Goal: Information Seeking & Learning: Learn about a topic

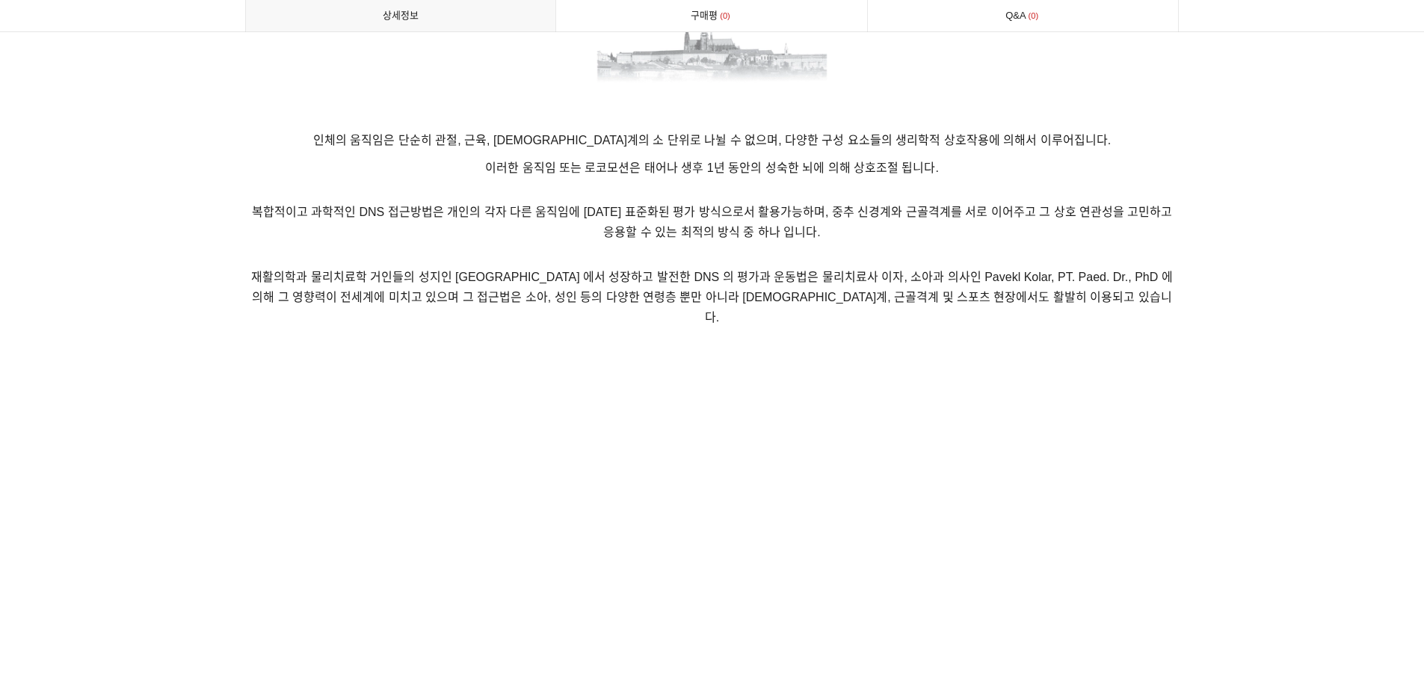
scroll to position [1337, 0]
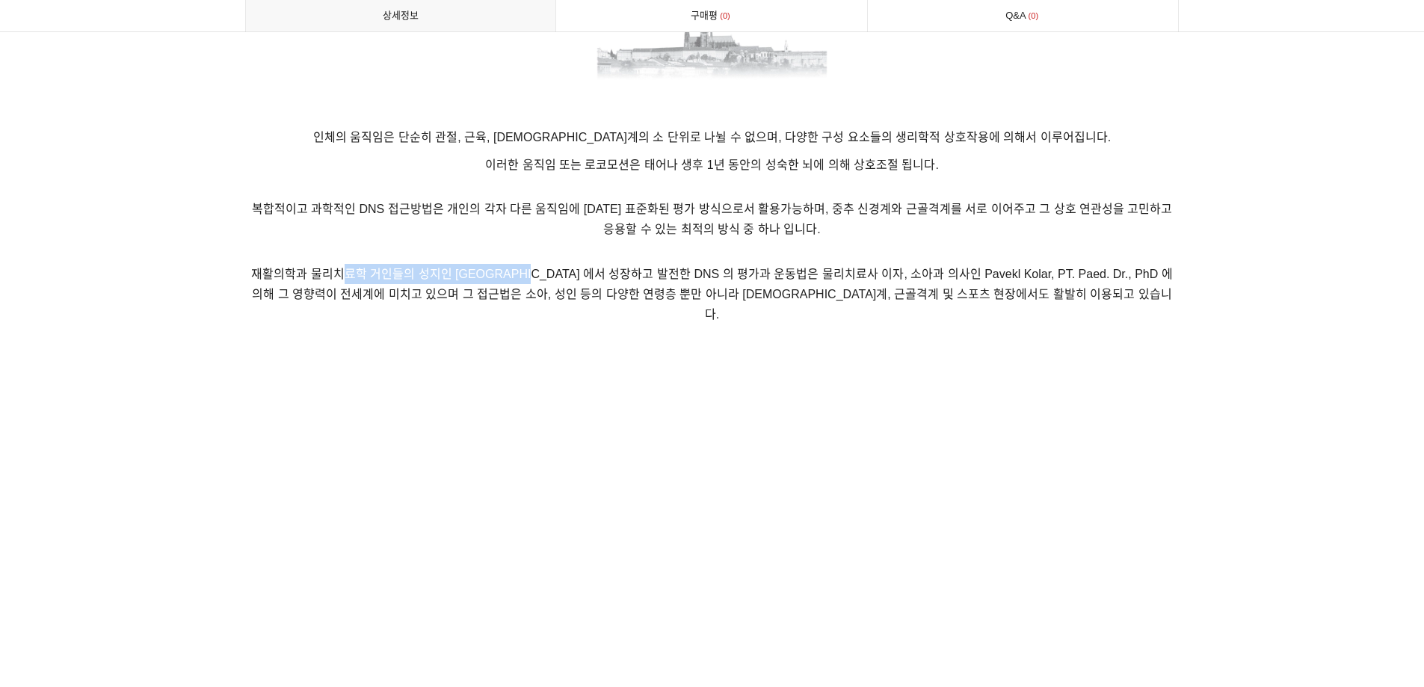
drag, startPoint x: 339, startPoint y: 274, endPoint x: 511, endPoint y: 279, distance: 172.7
click at [511, 279] on span "재활의학과 물리치료학 거인들의 성지인 [GEOGRAPHIC_DATA] 에서 성장하고 발전한 DNS 의 평가과 운동법은 물리치료사 이자, 소아과…" at bounding box center [711, 294] width 921 height 53
click at [496, 238] on p "복합적이고 과학적인 DNS 접근방법은 개인의 각자 다른 움직임에 [DATE] 표준화된 평가 방식으로서 활용가능하며, 중추 신경계와 근골격계를 …" at bounding box center [712, 210] width 934 height 57
drag, startPoint x: 267, startPoint y: 271, endPoint x: 409, endPoint y: 271, distance: 142.0
click at [409, 271] on span "재활의학과 물리치료학 거인들의 성지인 [GEOGRAPHIC_DATA] 에서 성장하고 발전한 DNS 의 평가과 운동법은 물리치료사 이자, 소아과…" at bounding box center [711, 294] width 921 height 53
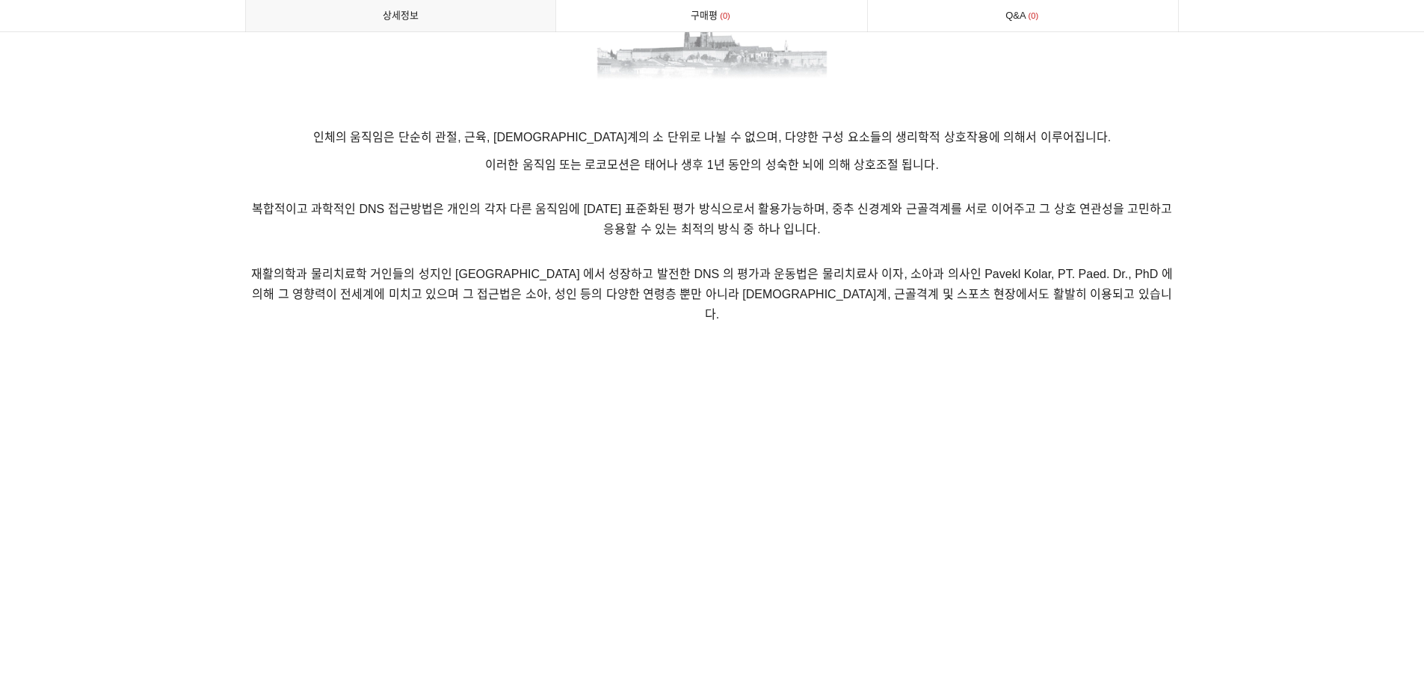
click at [526, 238] on p "복합적이고 과학적인 DNS 접근방법은 개인의 각자 다른 움직임에 [DATE] 표준화된 평가 방식으로서 활용가능하며, 중추 신경계와 근골격계를 …" at bounding box center [712, 210] width 934 height 57
drag, startPoint x: 540, startPoint y: 276, endPoint x: 759, endPoint y: 281, distance: 218.3
click at [759, 281] on p "재활의학과 물리치료학 거인들의 성지인 [GEOGRAPHIC_DATA] 에서 성장하고 발전한 DNS 의 평가과 운동법은 물리치료사 이자, 소아과…" at bounding box center [712, 294] width 934 height 94
drag, startPoint x: 847, startPoint y: 271, endPoint x: 947, endPoint y: 273, distance: 100.2
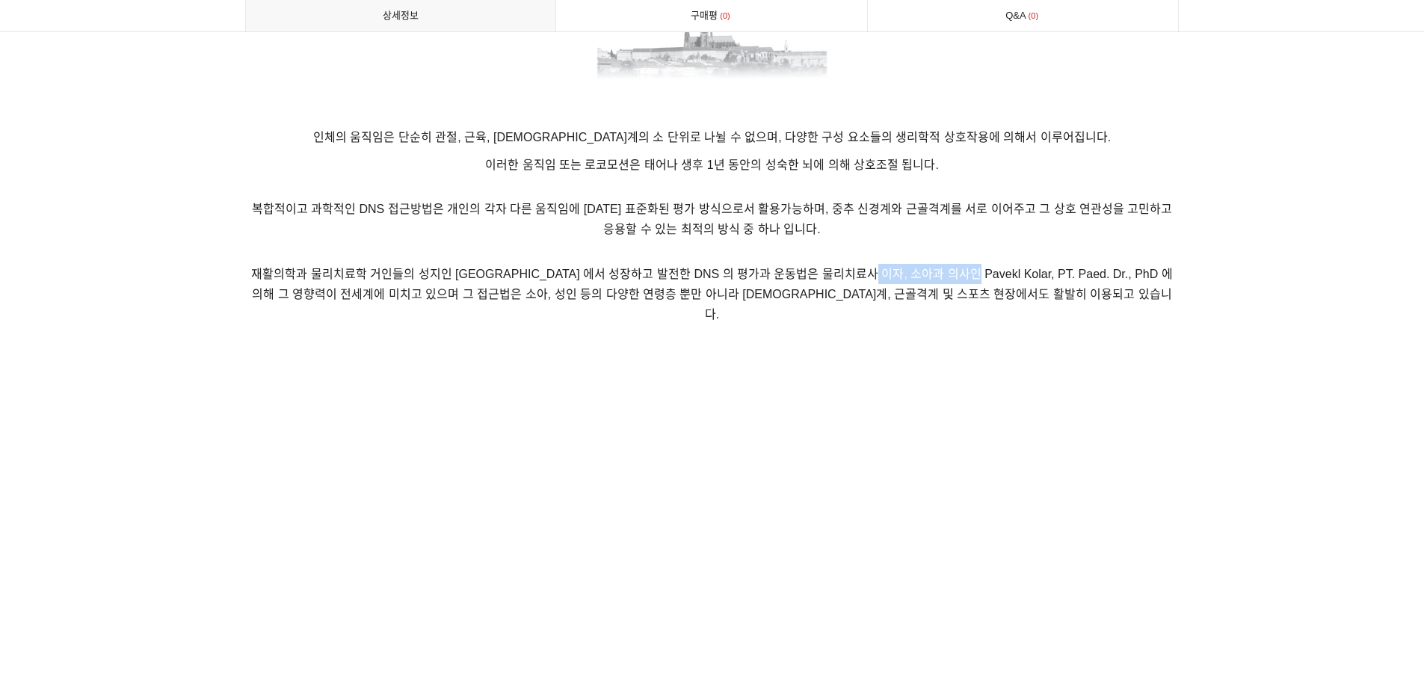
click at [947, 273] on span "재활의학과 물리치료학 거인들의 성지인 [GEOGRAPHIC_DATA] 에서 성장하고 발전한 DNS 의 평가과 운동법은 물리치료사 이자, 소아과…" at bounding box center [711, 294] width 921 height 53
click at [1037, 251] on p "재활의학과 물리치료학 거인들의 성지인 [GEOGRAPHIC_DATA] 에서 성장하고 발전한 DNS 의 평가과 운동법은 물리치료사 이자, 소아과…" at bounding box center [712, 294] width 934 height 94
drag, startPoint x: 345, startPoint y: 296, endPoint x: 567, endPoint y: 295, distance: 222.0
click at [567, 295] on span "재활의학과 물리치료학 거인들의 성지인 [GEOGRAPHIC_DATA] 에서 성장하고 발전한 DNS 의 평가과 운동법은 물리치료사 이자, 소아과…" at bounding box center [711, 294] width 921 height 53
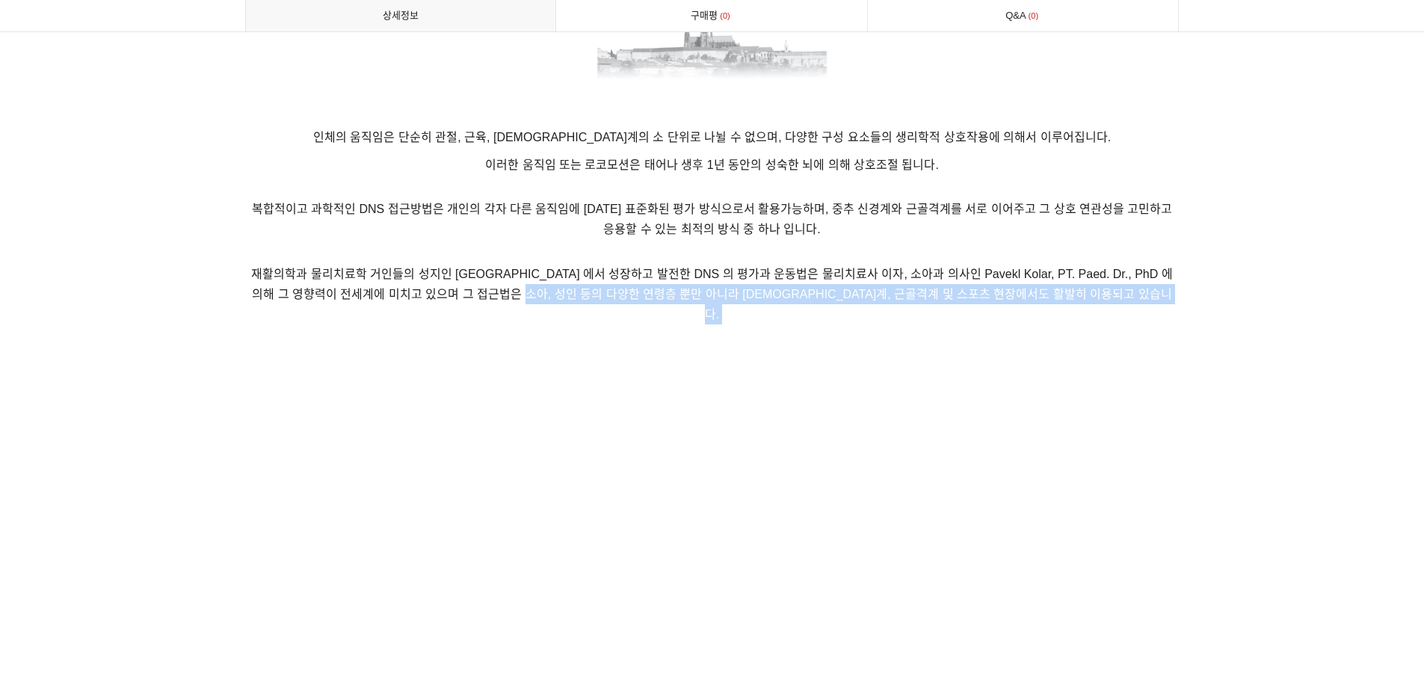
drag, startPoint x: 575, startPoint y: 294, endPoint x: 962, endPoint y: 309, distance: 387.5
click at [962, 309] on p "재활의학과 물리치료학 거인들의 성지인 [GEOGRAPHIC_DATA] 에서 성장하고 발전한 DNS 의 평가과 운동법은 물리치료사 이자, 소아과…" at bounding box center [712, 294] width 934 height 94
drag, startPoint x: 1197, startPoint y: 386, endPoint x: 1179, endPoint y: 386, distance: 18.7
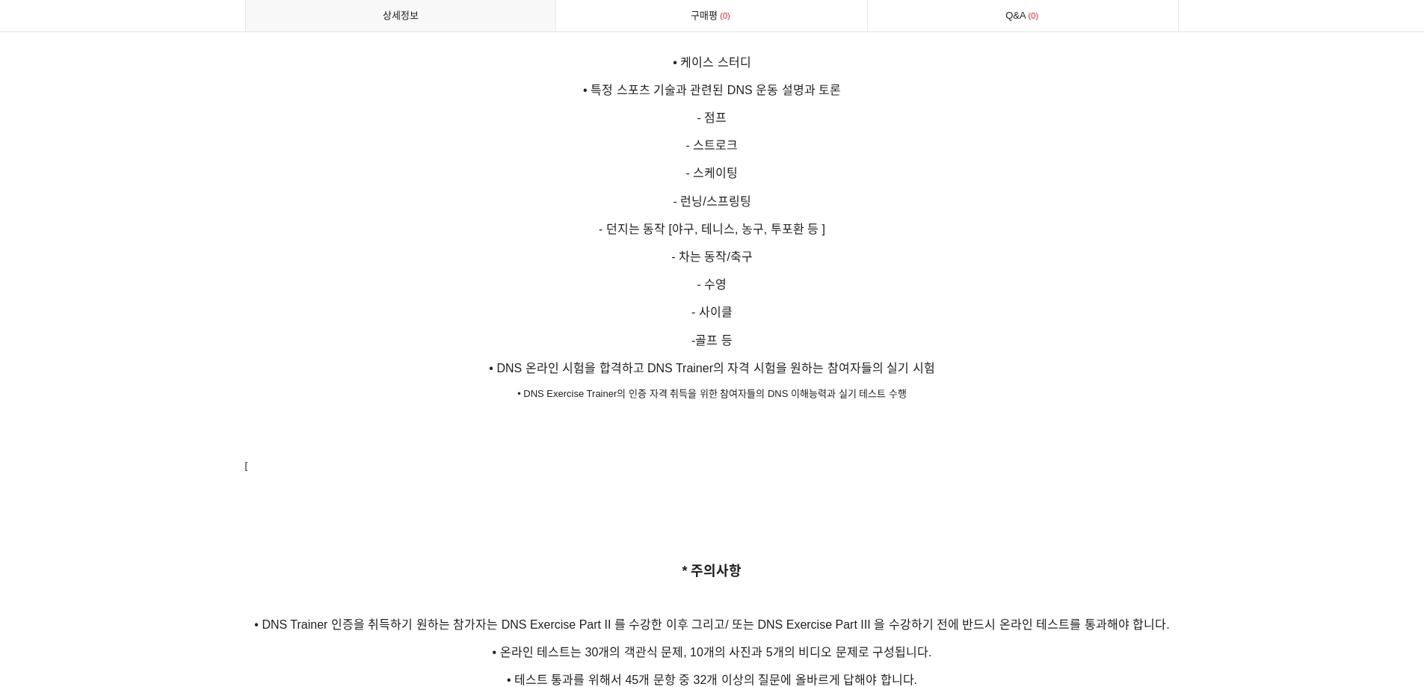
scroll to position [2683, 0]
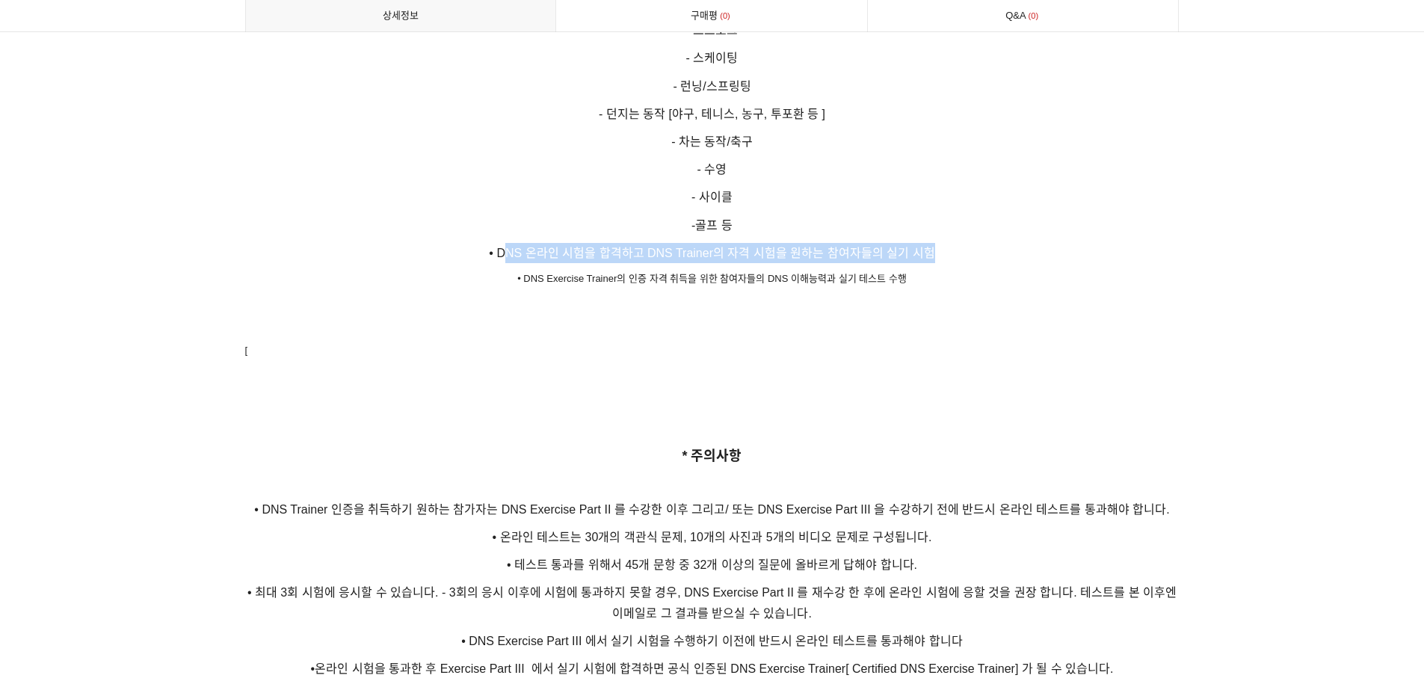
drag, startPoint x: 510, startPoint y: 230, endPoint x: 958, endPoint y: 240, distance: 448.6
click at [958, 243] on p "• DNS 온라인 시험을 합격하고 DNS Trainer의 자격 시험을 원하는 참여자들의 실기 시험" at bounding box center [712, 253] width 934 height 20
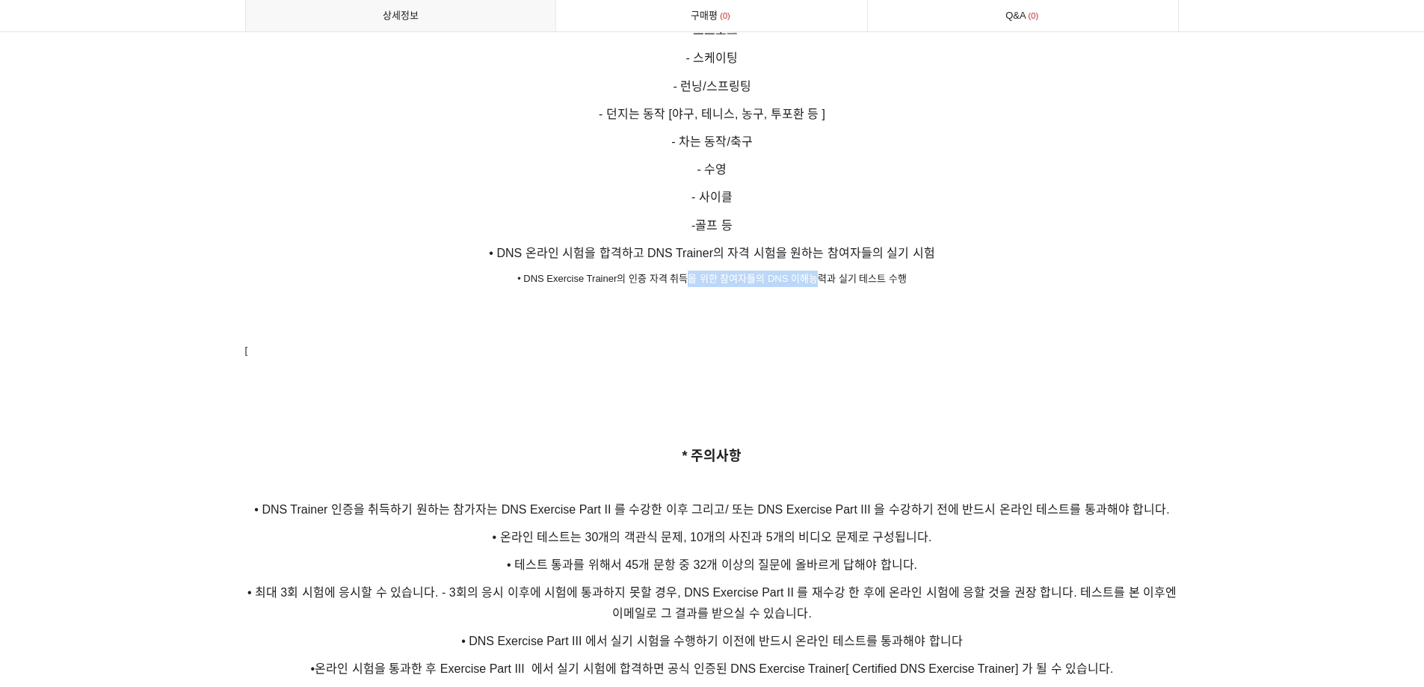
drag, startPoint x: 691, startPoint y: 258, endPoint x: 821, endPoint y: 259, distance: 130.8
click at [821, 271] on p "• DNS Exercise Trainer의 인증 자격 취득을 위한 참여자들의 DNS 이해능력과 실기 테스트 수행" at bounding box center [712, 279] width 934 height 16
click at [1001, 271] on p "• DNS Exercise Trainer의 인증 자격 취득을 위한 참여자들의 DNS 이해능력과 실기 테스트 수행" at bounding box center [712, 279] width 934 height 16
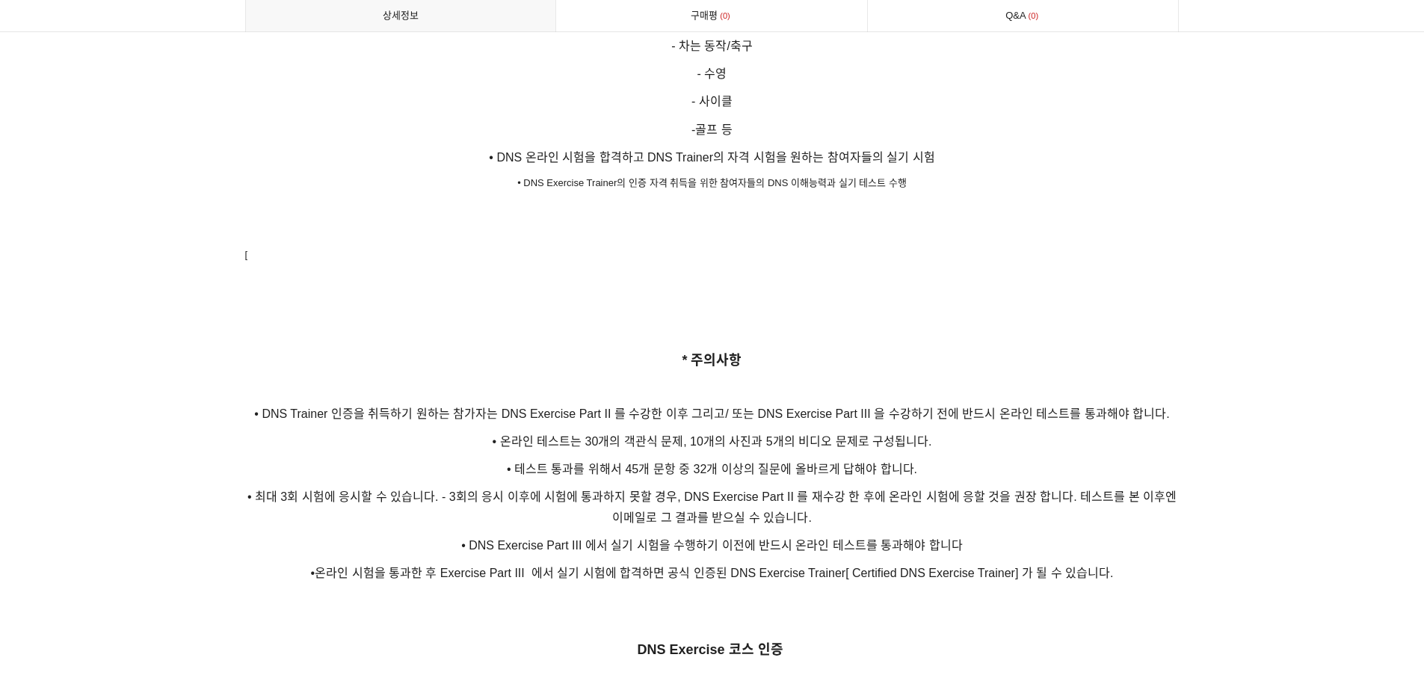
scroll to position [2907, 0]
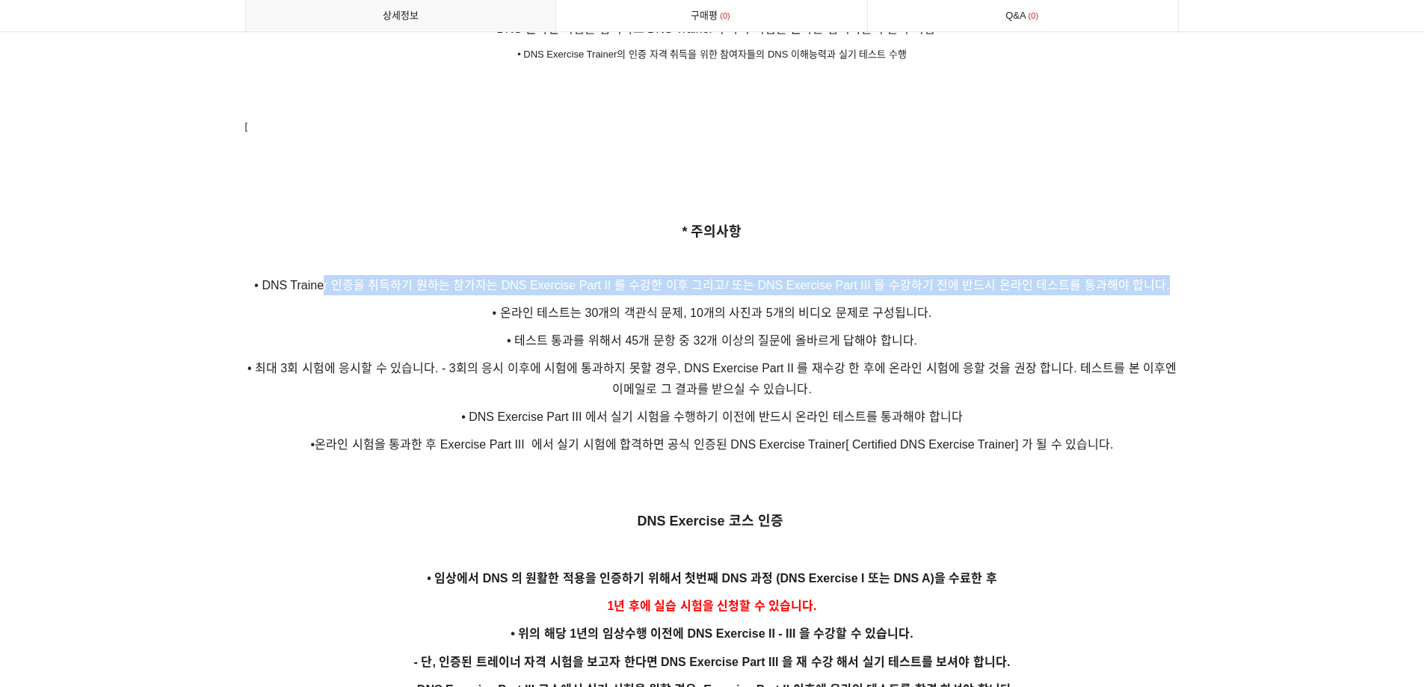
drag, startPoint x: 324, startPoint y: 265, endPoint x: 478, endPoint y: 278, distance: 153.8
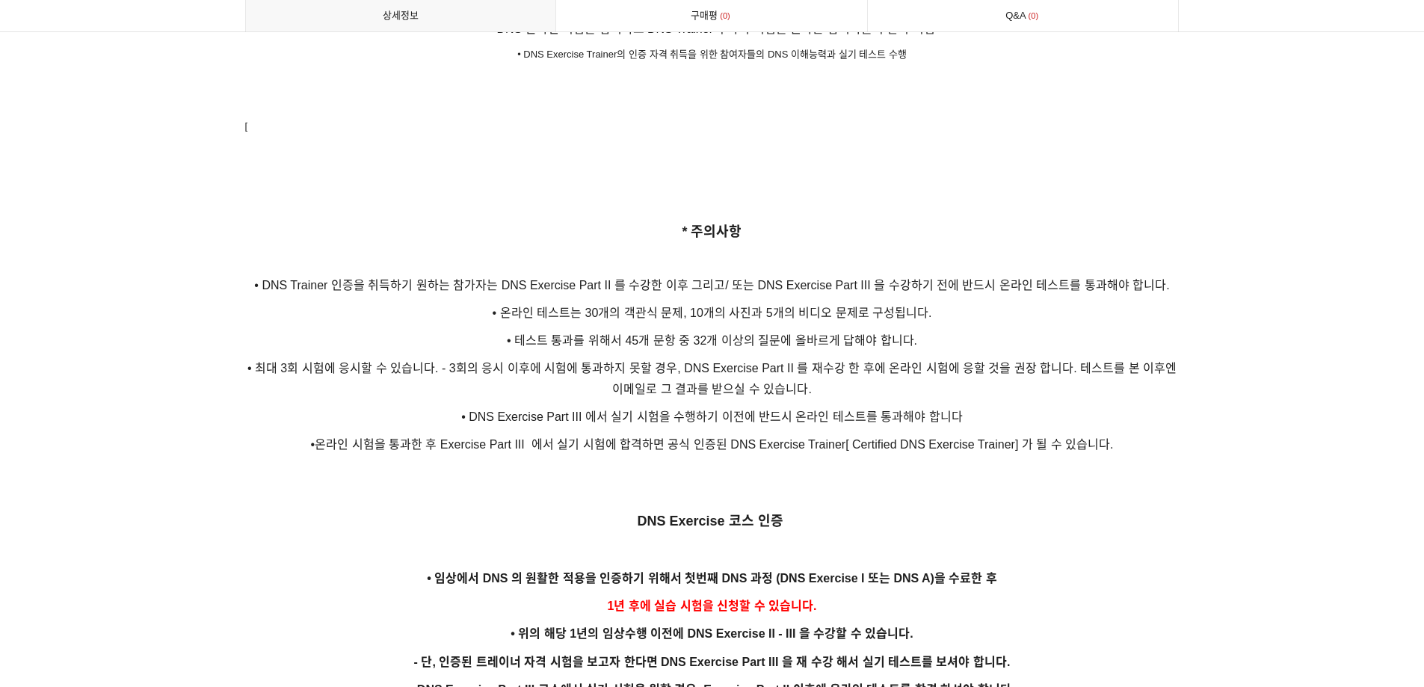
click at [546, 221] on p "* 주의사항" at bounding box center [712, 232] width 934 height 23
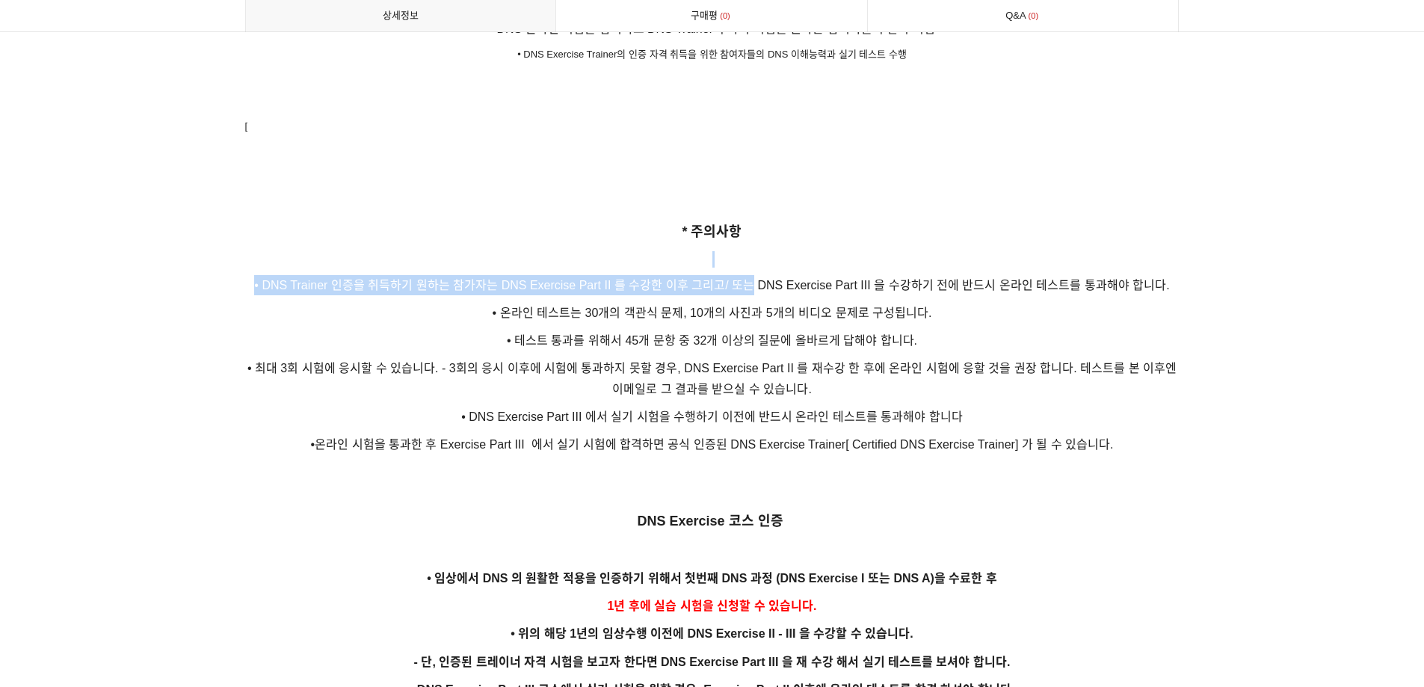
drag, startPoint x: 749, startPoint y: 267, endPoint x: 1304, endPoint y: 187, distance: 560.4
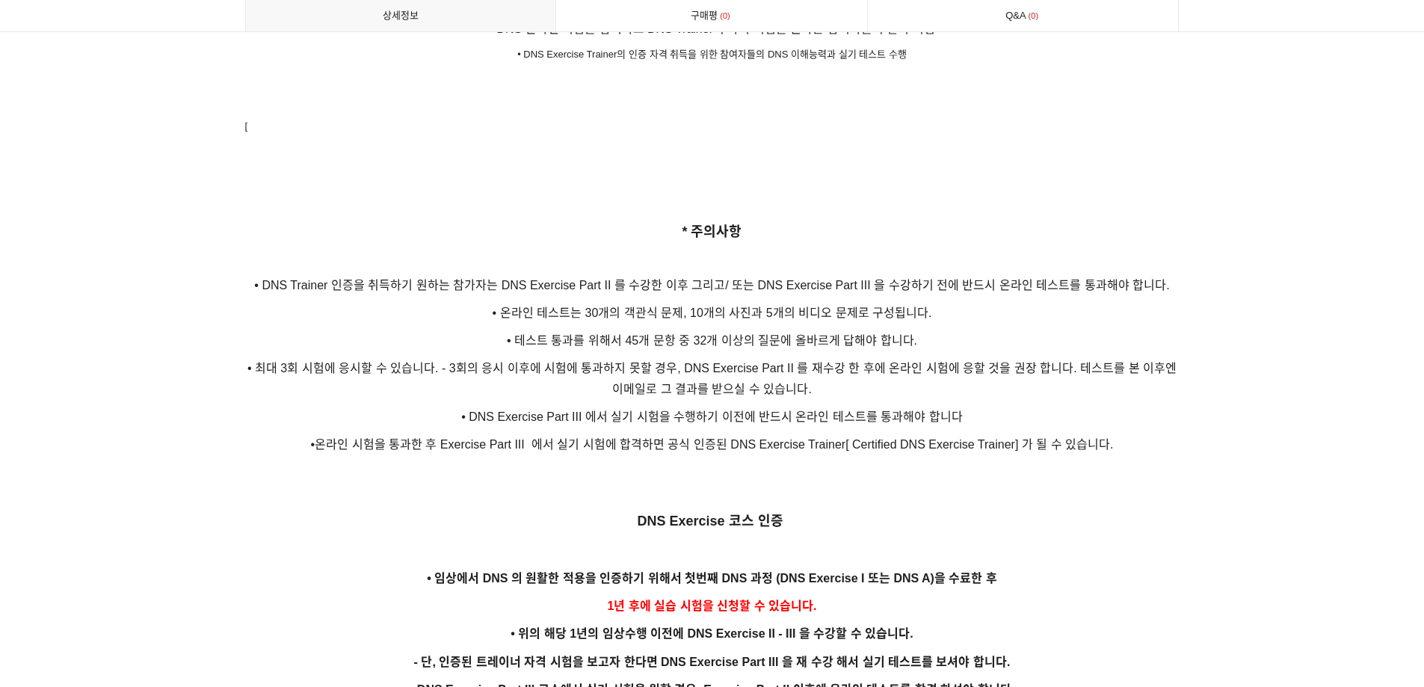
drag, startPoint x: 605, startPoint y: 293, endPoint x: 690, endPoint y: 283, distance: 85.8
click at [690, 303] on p "• 온라인 테스트는 30개의 객관식 문제, 10개의 사진과 5개의 비디오 문제로 구성됩니다." at bounding box center [712, 313] width 934 height 20
drag, startPoint x: 539, startPoint y: 320, endPoint x: 787, endPoint y: 318, distance: 248.2
click at [787, 334] on span "• 테스트 통과를 위해서 45개 문항 중 32개 이상의 질문에 올바르게 답해야 합니다." at bounding box center [712, 340] width 410 height 13
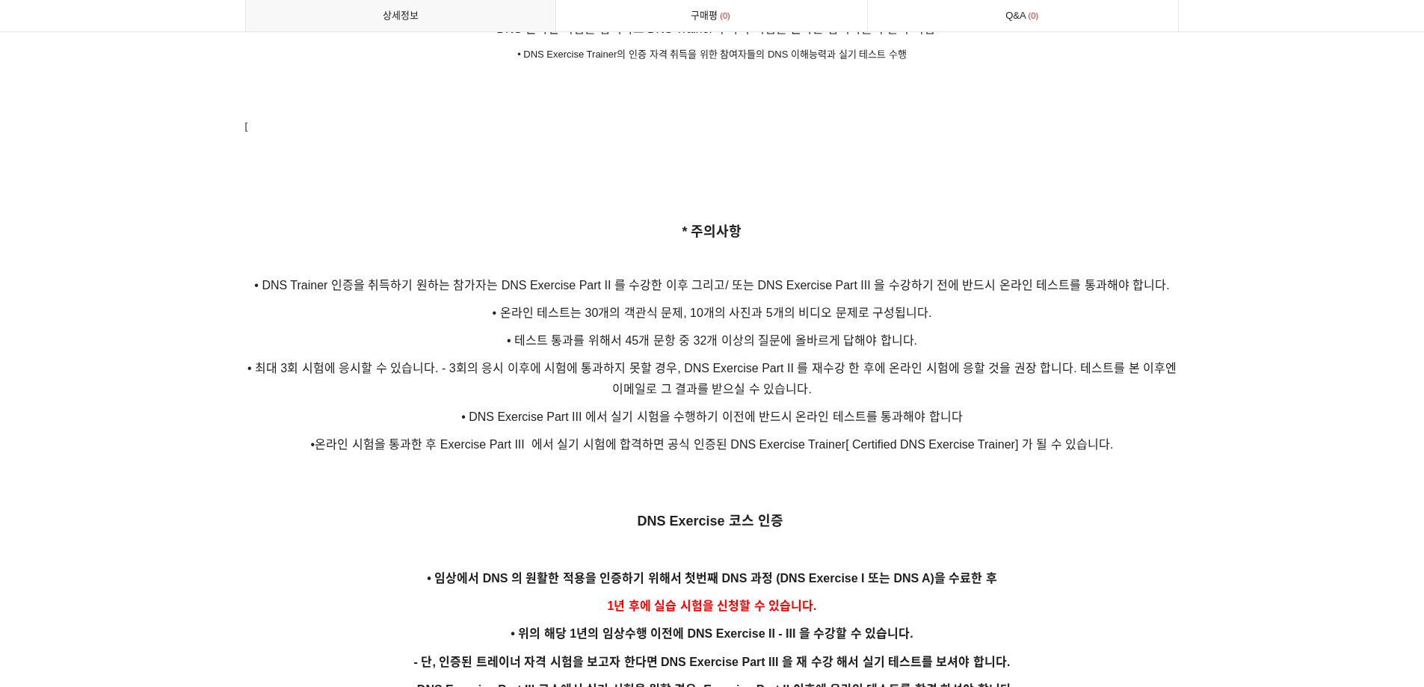
click at [984, 303] on p "• 온라인 테스트는 30개의 객관식 문제, 10개의 사진과 5개의 비디오 문제로 구성됩니다." at bounding box center [712, 313] width 934 height 20
drag, startPoint x: 289, startPoint y: 353, endPoint x: 579, endPoint y: 333, distance: 290.7
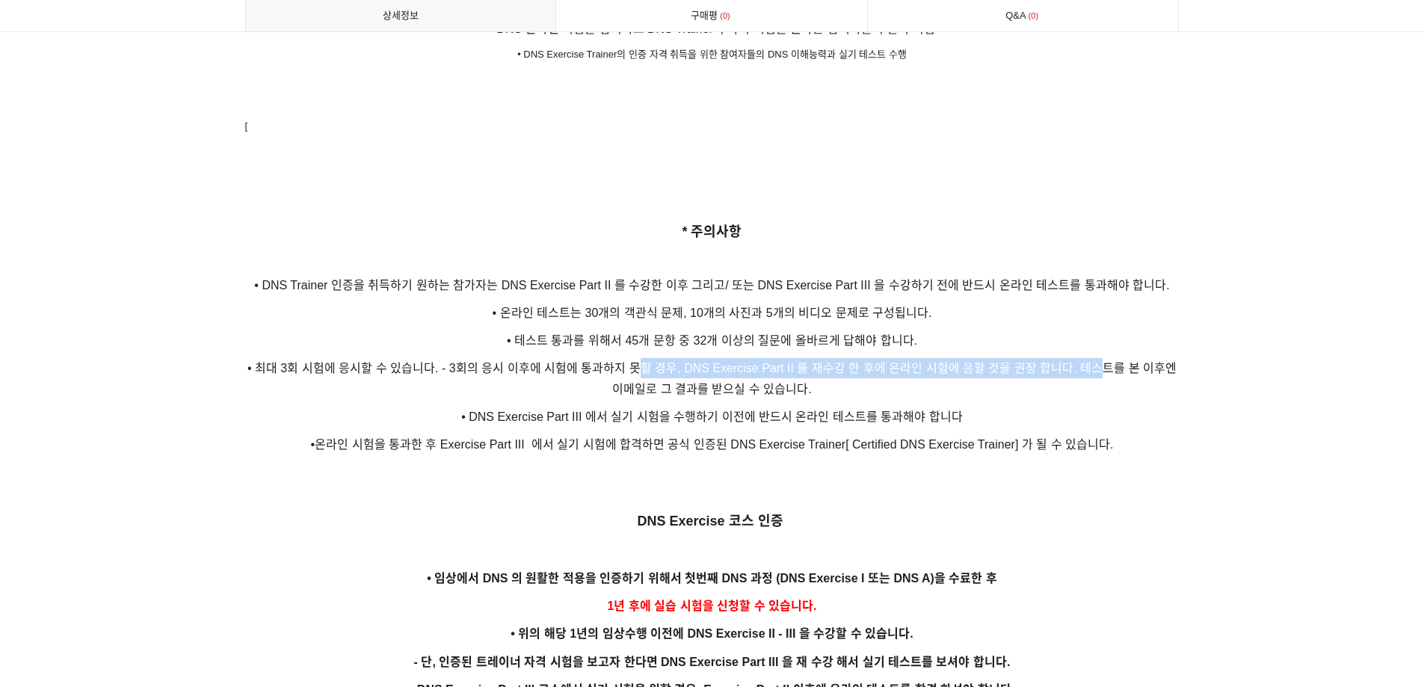
drag, startPoint x: 637, startPoint y: 352, endPoint x: 1091, endPoint y: 332, distance: 454.2
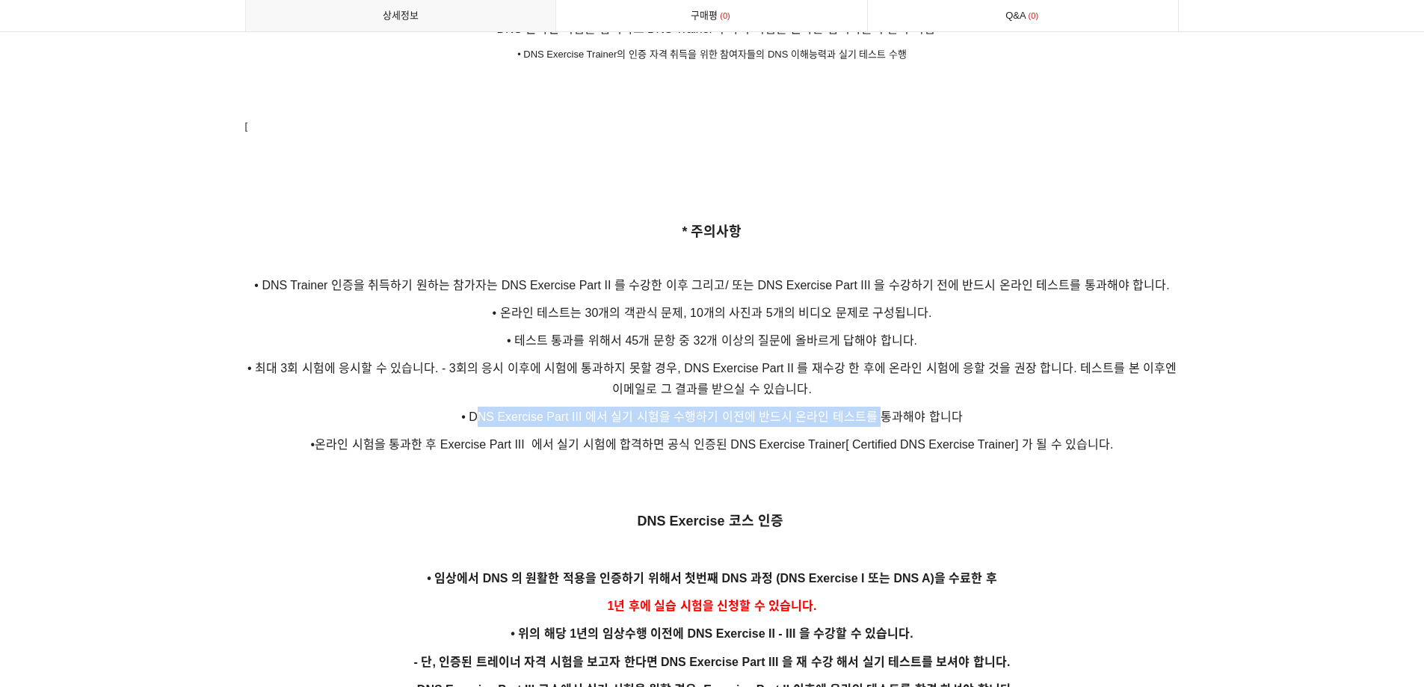
drag, startPoint x: 480, startPoint y: 395, endPoint x: 881, endPoint y: 392, distance: 401.4
click at [881, 410] on span "• DNS Exercise Part III 에서 실기 시험을 수행하기 이전에 반드시 온라인 테스트를 통과해야 합니다" at bounding box center [712, 416] width 502 height 13
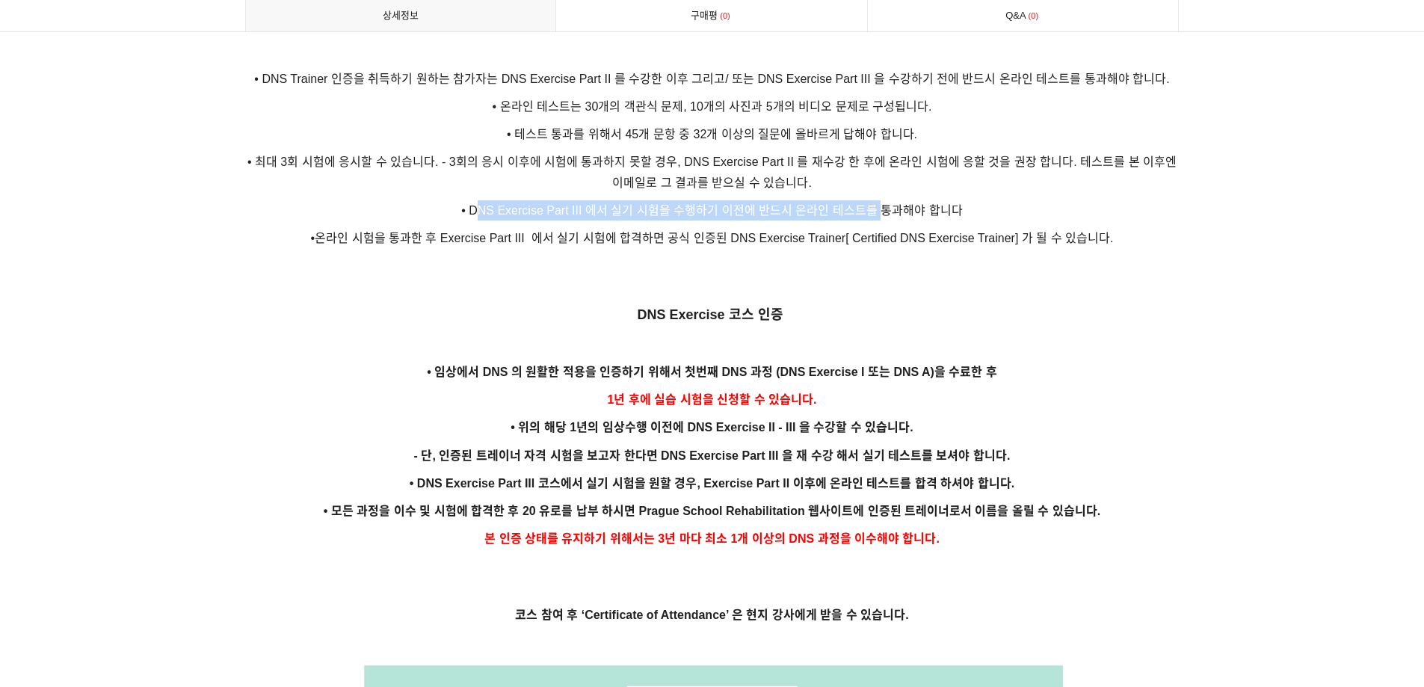
scroll to position [3131, 0]
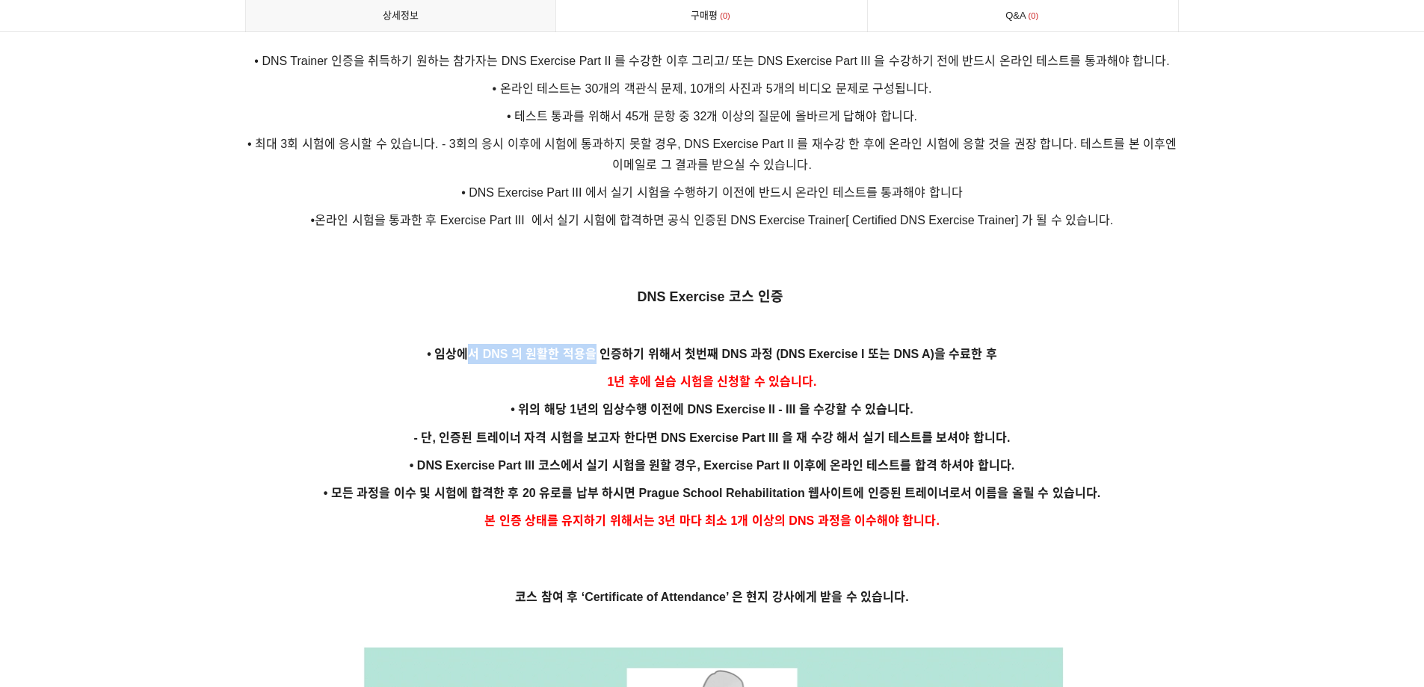
drag, startPoint x: 466, startPoint y: 334, endPoint x: 599, endPoint y: 340, distance: 132.4
click at [599, 348] on span "• 임상에서 DNS 의 원활한 적용을 인증하기 위해서 첫번째 DNS 과정 (DNS Exercise I 또는 DNS A)을 수료한 후" at bounding box center [712, 354] width 570 height 13
click at [1109, 399] on p "• 위의 해당 1년의 임상수행 이전에 DNS Exercise II - III 을 수강할 수 있습니다." at bounding box center [712, 409] width 934 height 20
drag, startPoint x: 545, startPoint y: 392, endPoint x: 815, endPoint y: 397, distance: 270.6
click at [815, 399] on p "• 위의 해당 1년의 임상수행 이전에 DNS Exercise II - III 을 수강할 수 있습니다." at bounding box center [712, 409] width 934 height 20
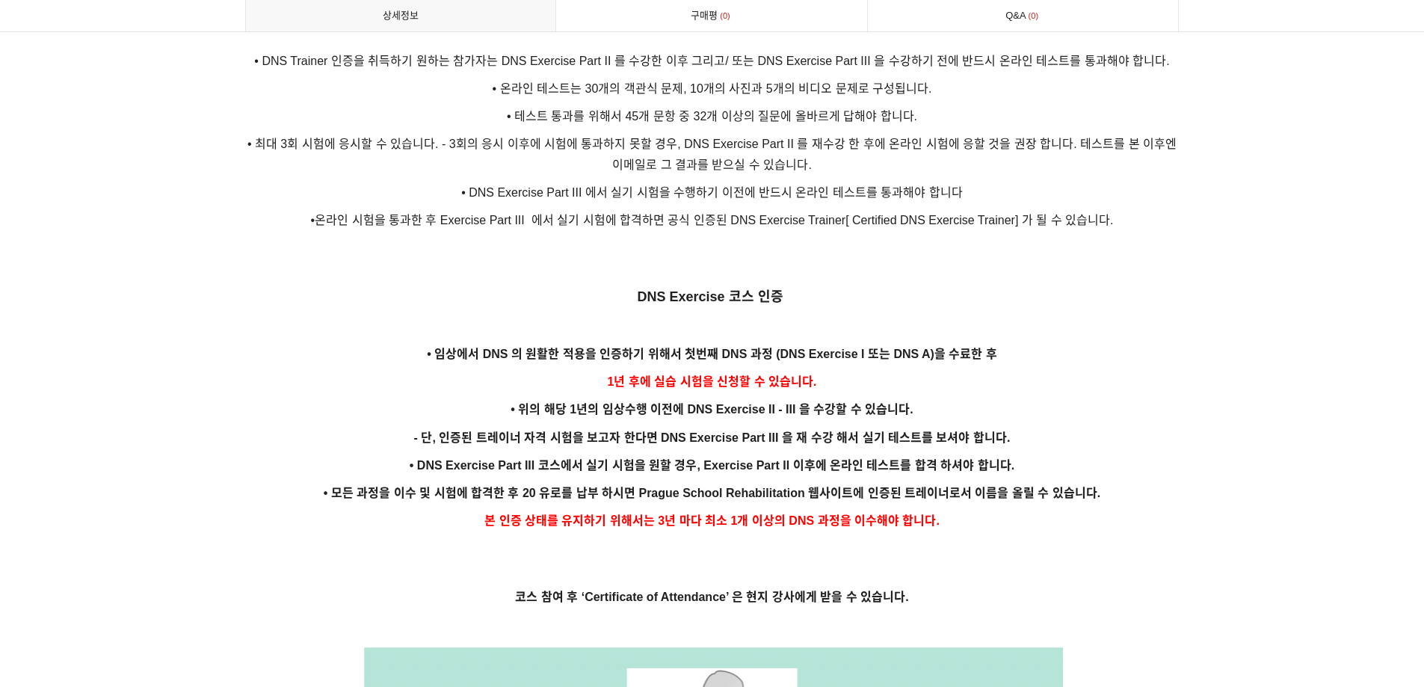
click at [1167, 371] on p "1년 후에 실습 시험을 신청할 수 있습니다." at bounding box center [712, 381] width 934 height 20
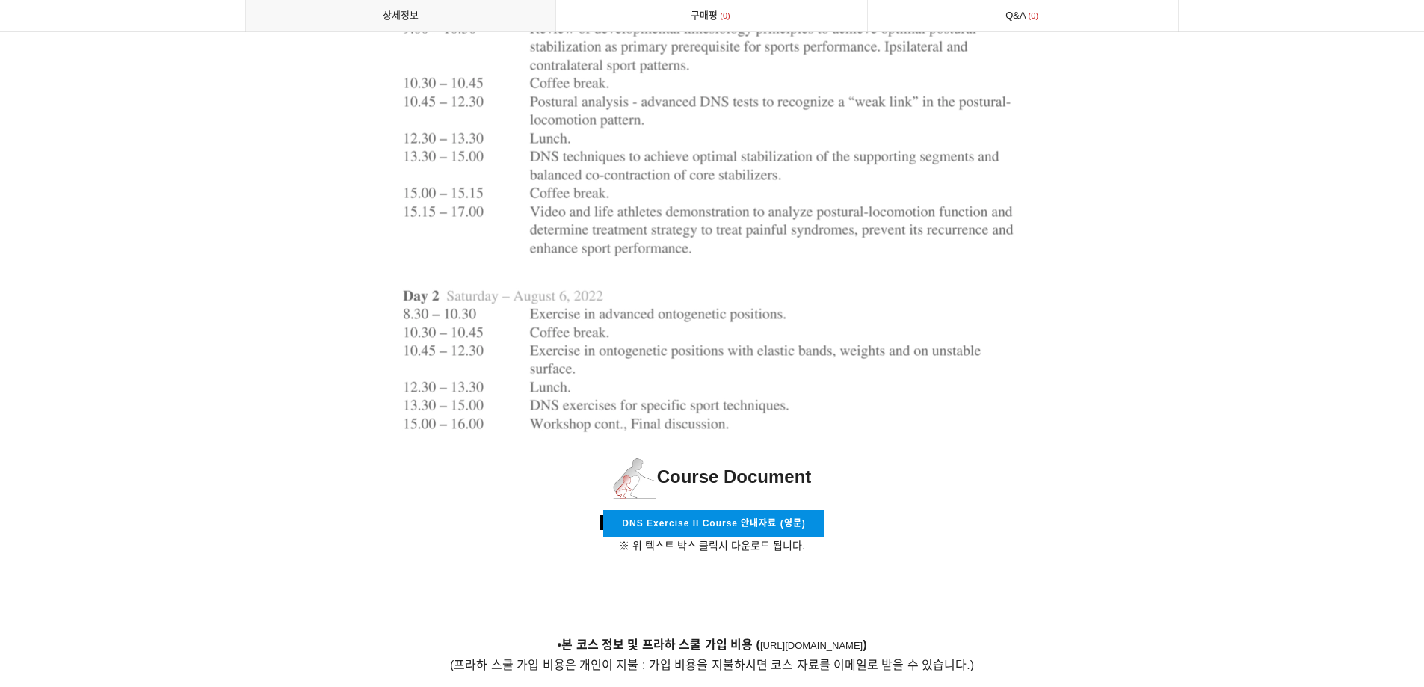
scroll to position [5224, 0]
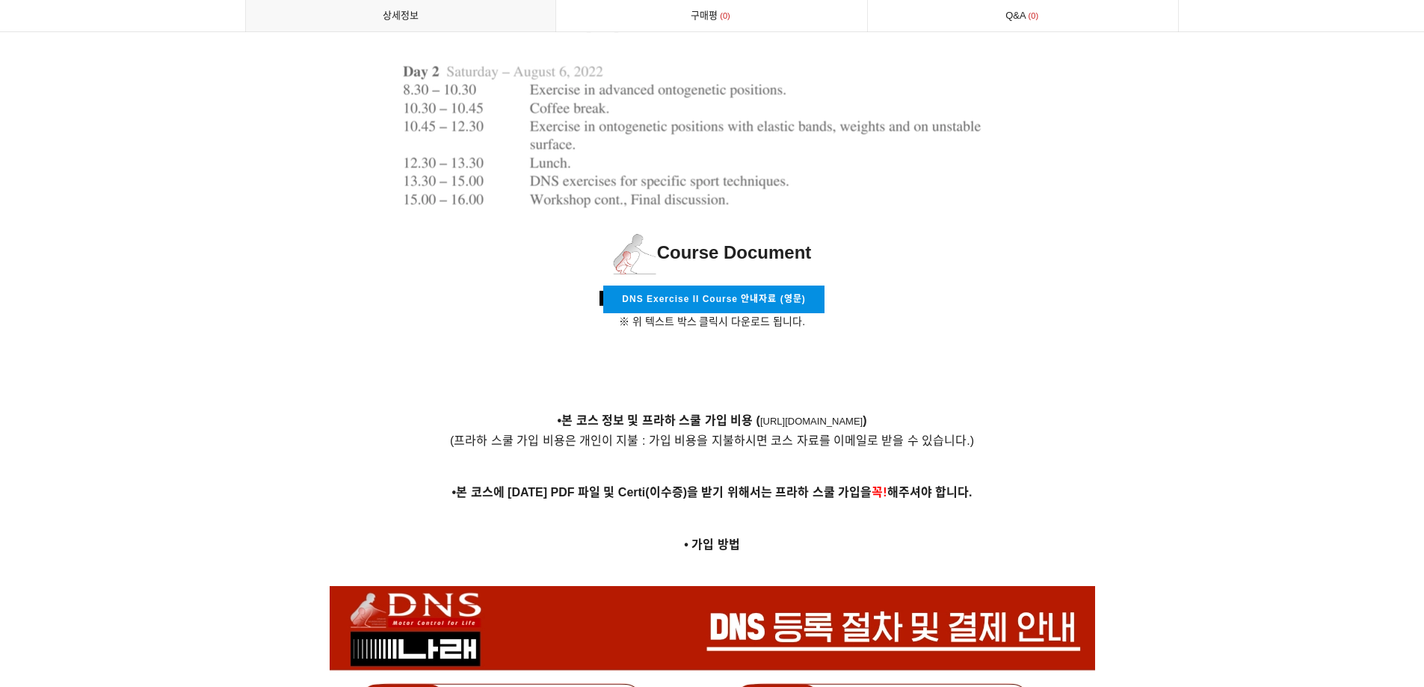
click at [708, 294] on span "DNS Exercise II Course 안내자료 (영문)" at bounding box center [713, 299] width 183 height 10
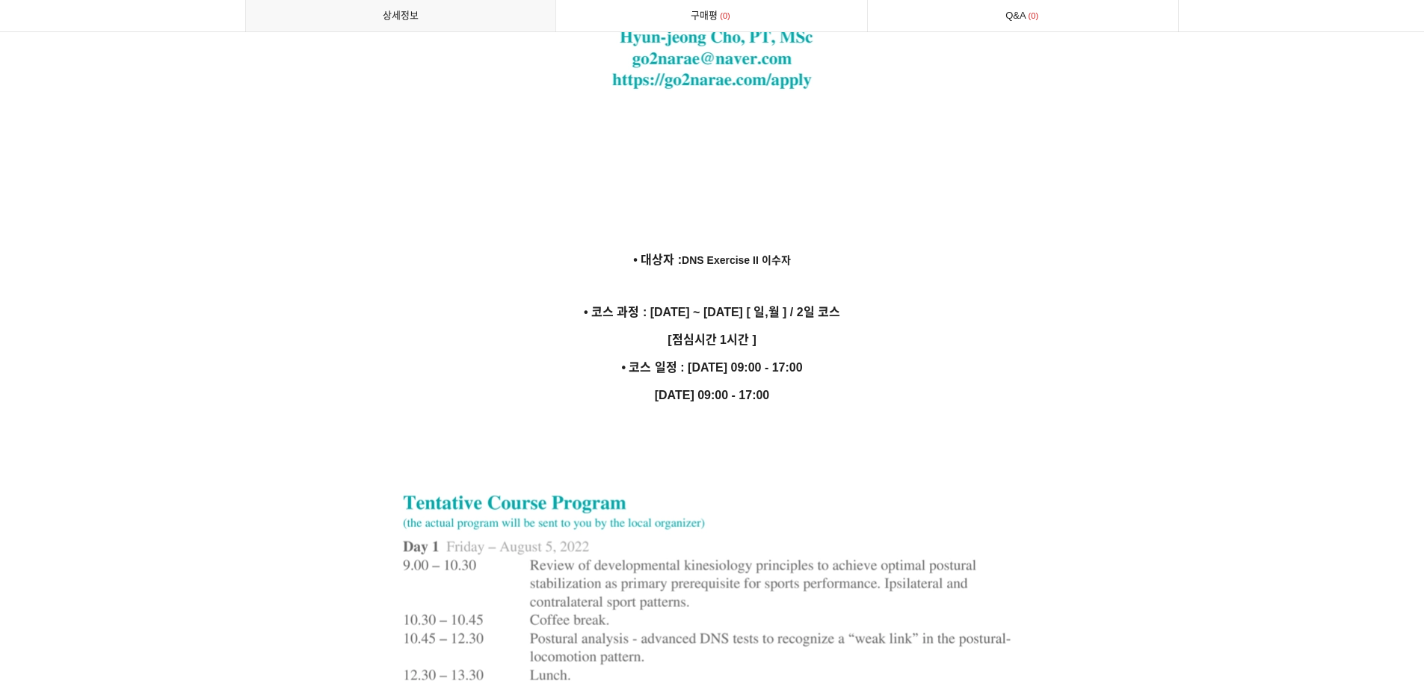
scroll to position [3879, 0]
